Goal: Task Accomplishment & Management: Use online tool/utility

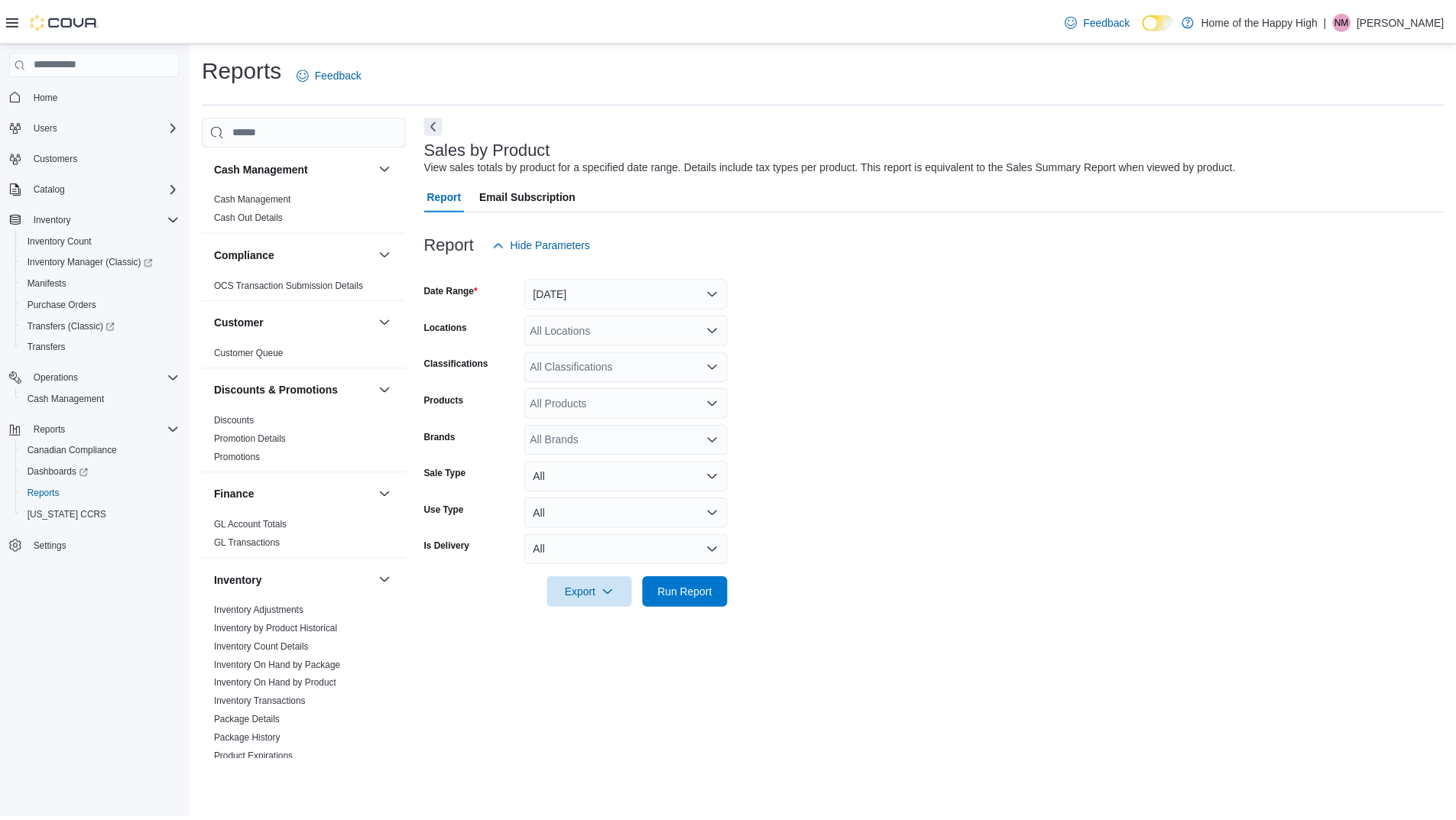
scroll to position [459, 0]
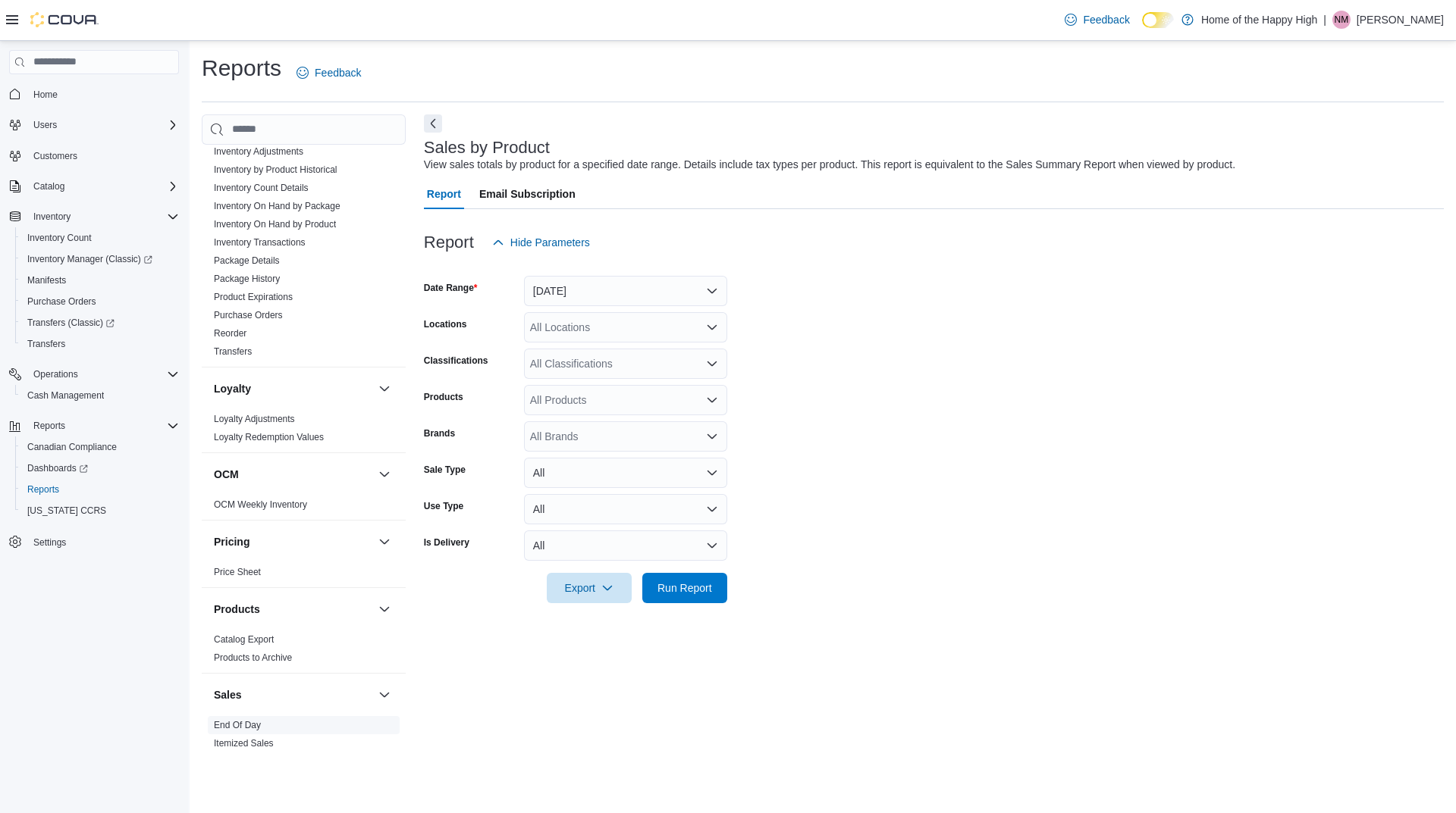
click at [238, 726] on link "End Of Day" at bounding box center [238, 726] width 47 height 11
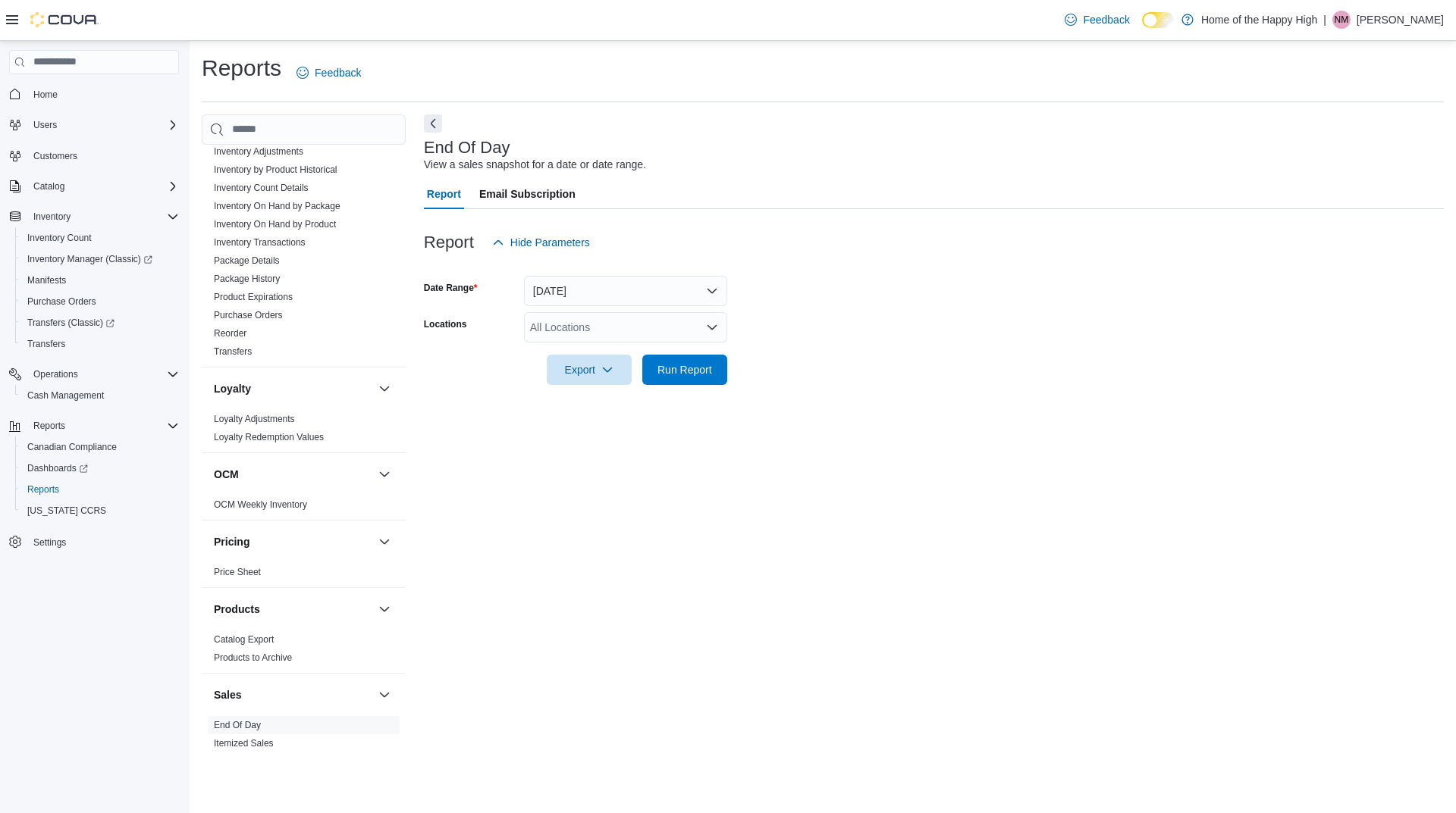
click at [597, 341] on div "All Locations" at bounding box center [625, 327] width 203 height 31
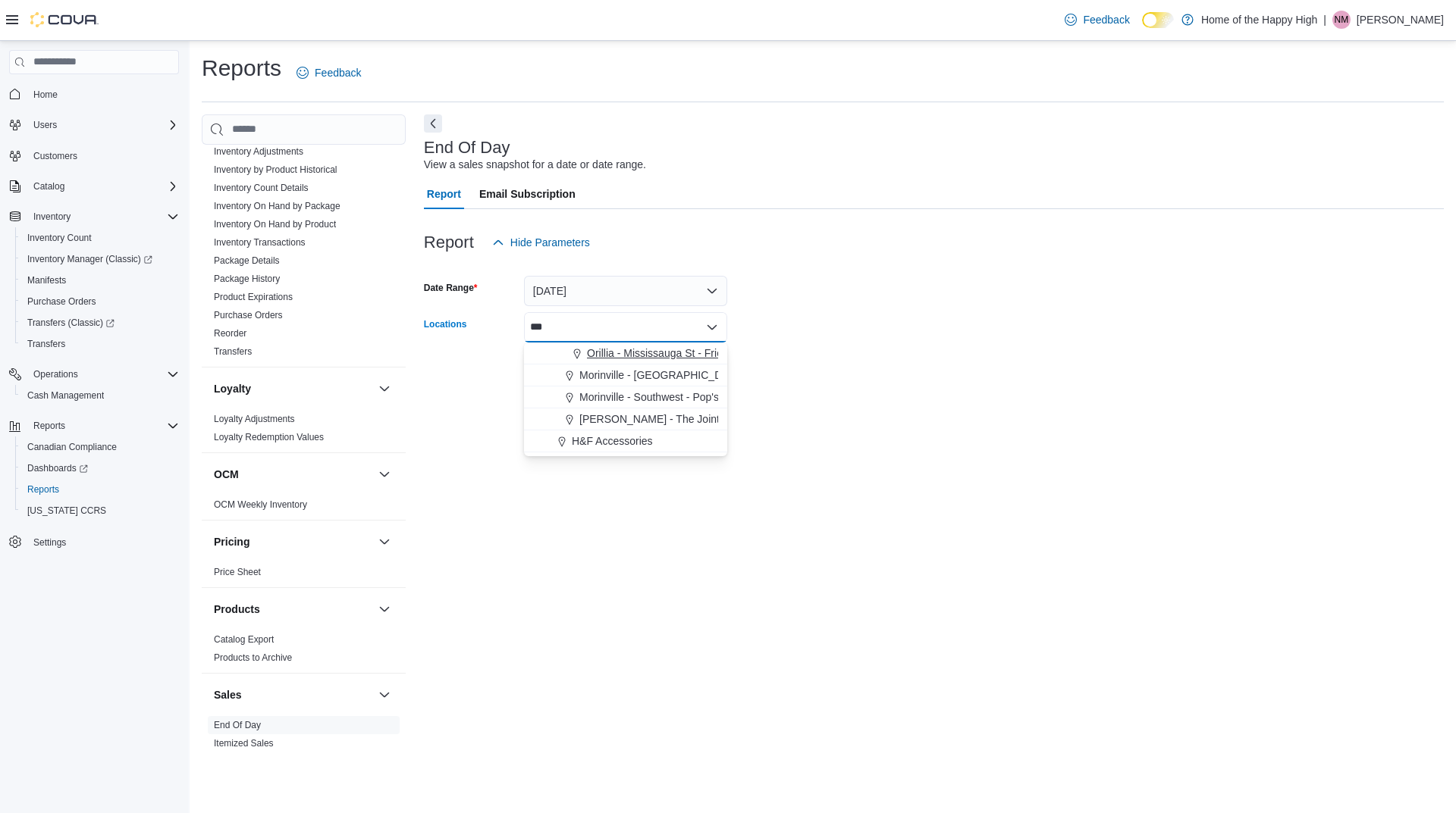
type input "***"
click at [678, 344] on button "Orillia - Mississauga St - Friendly Stranger" at bounding box center [625, 353] width 203 height 22
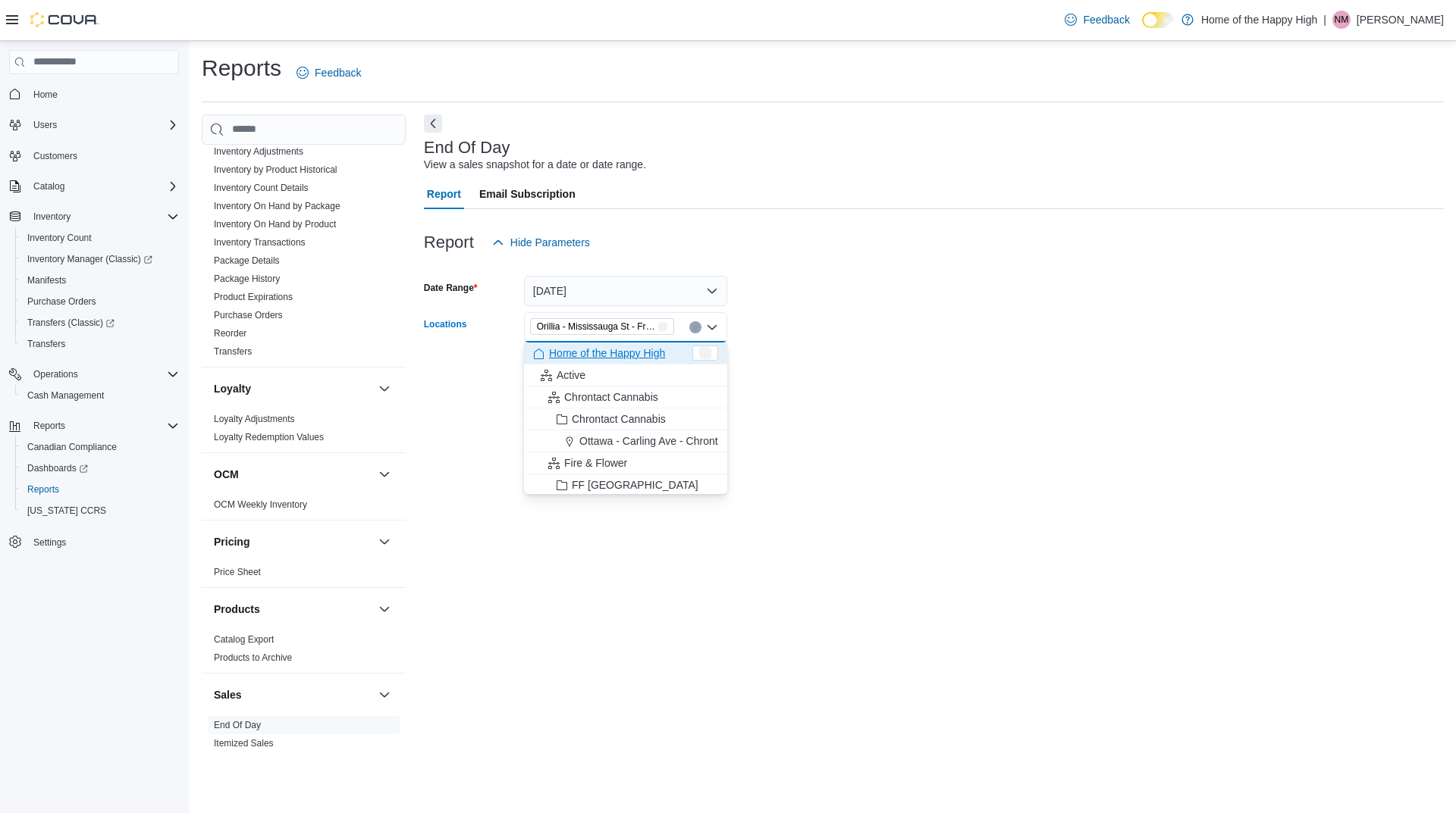
click at [902, 335] on form "Date Range Today Locations Orillia - Mississauga St - Friendly Stranger Combo b…" at bounding box center [934, 322] width 1020 height 128
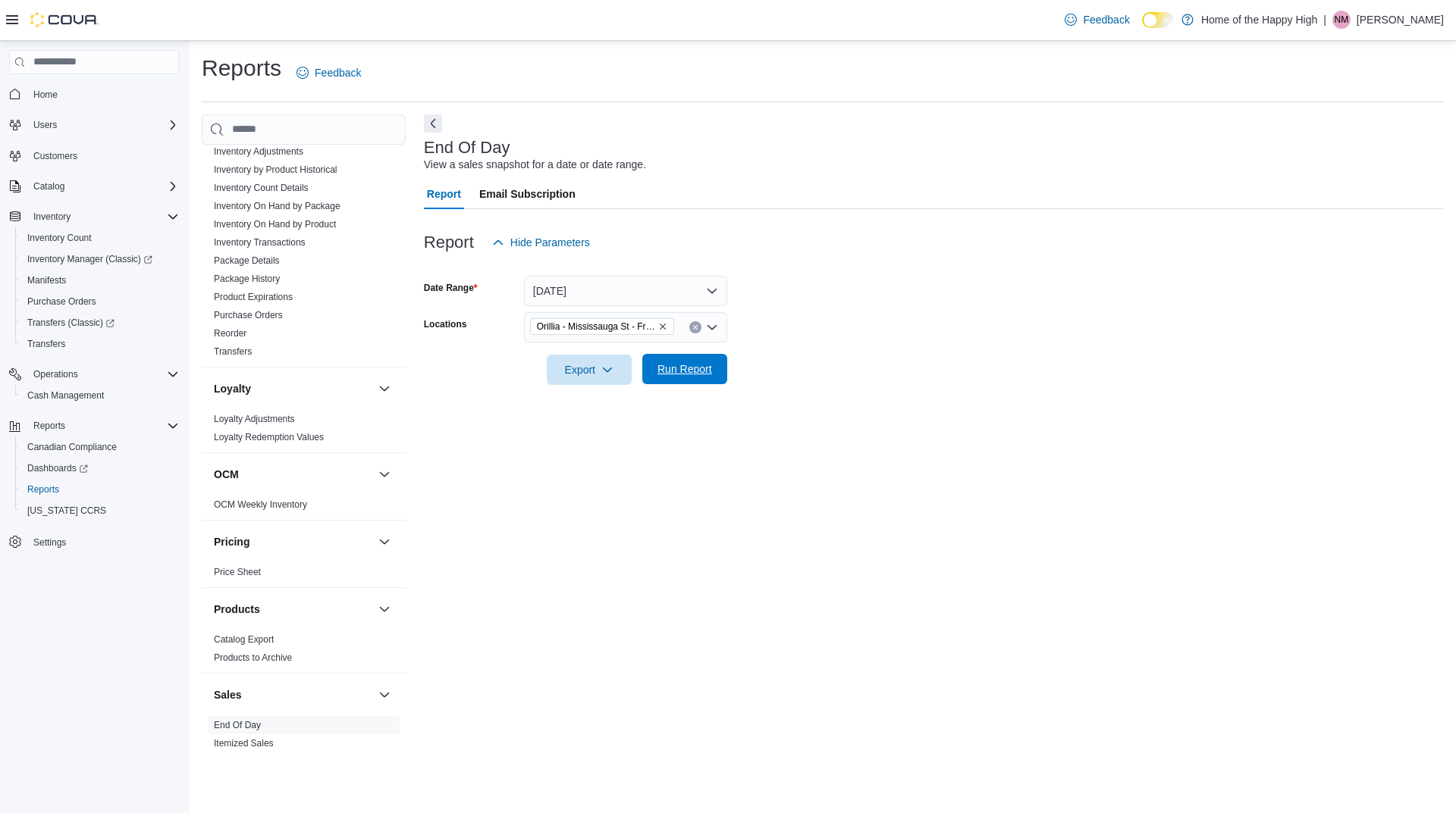
click at [726, 359] on button "Run Report" at bounding box center [685, 370] width 85 height 31
click at [589, 376] on span "Export" at bounding box center [583, 370] width 67 height 31
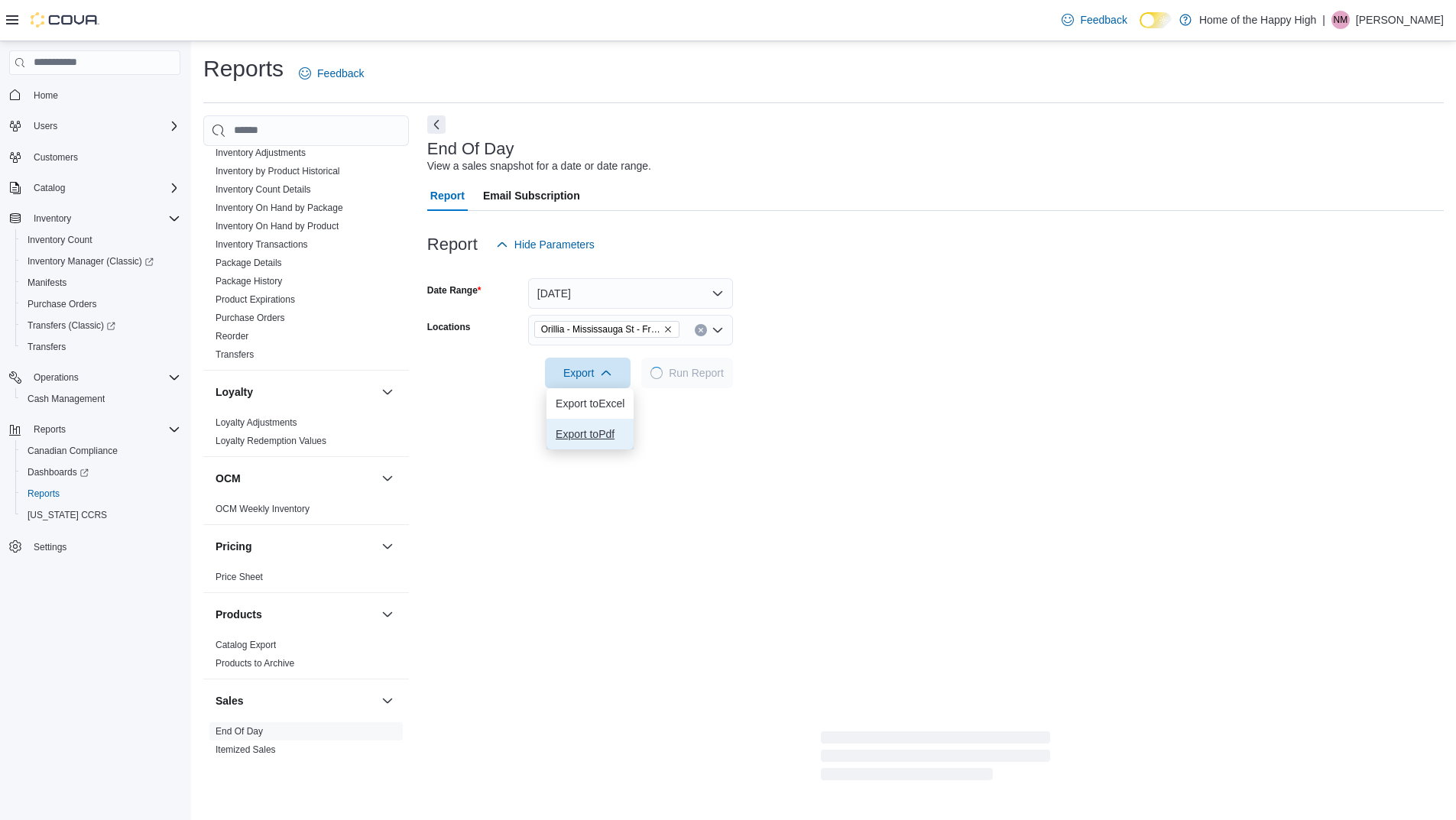
click at [591, 438] on span "Export to Pdf" at bounding box center [591, 434] width 69 height 12
